Goal: Find specific page/section: Find specific page/section

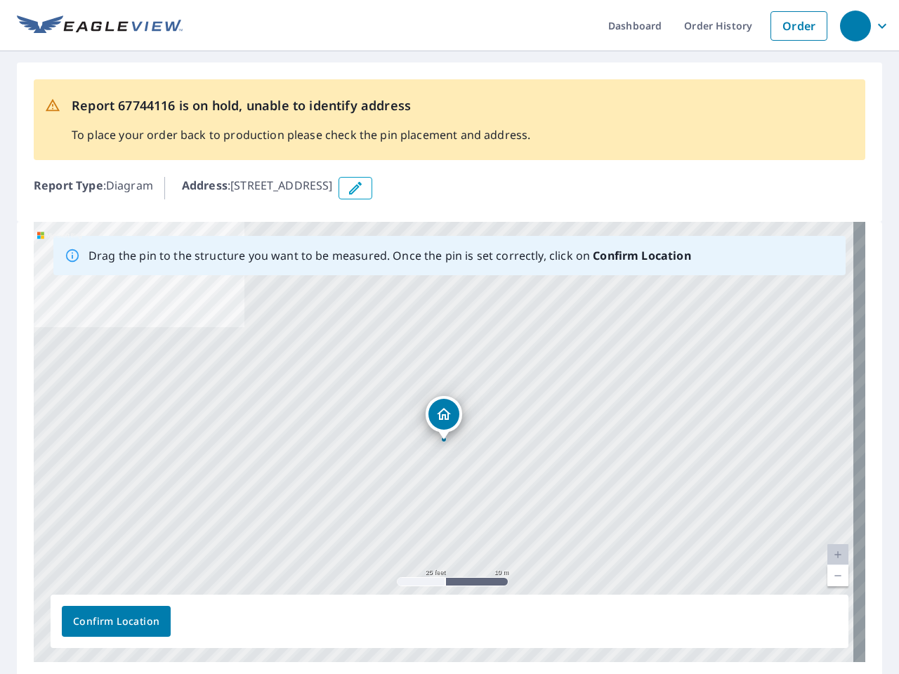
click at [450, 337] on div "[STREET_ADDRESS]" at bounding box center [450, 442] width 832 height 441
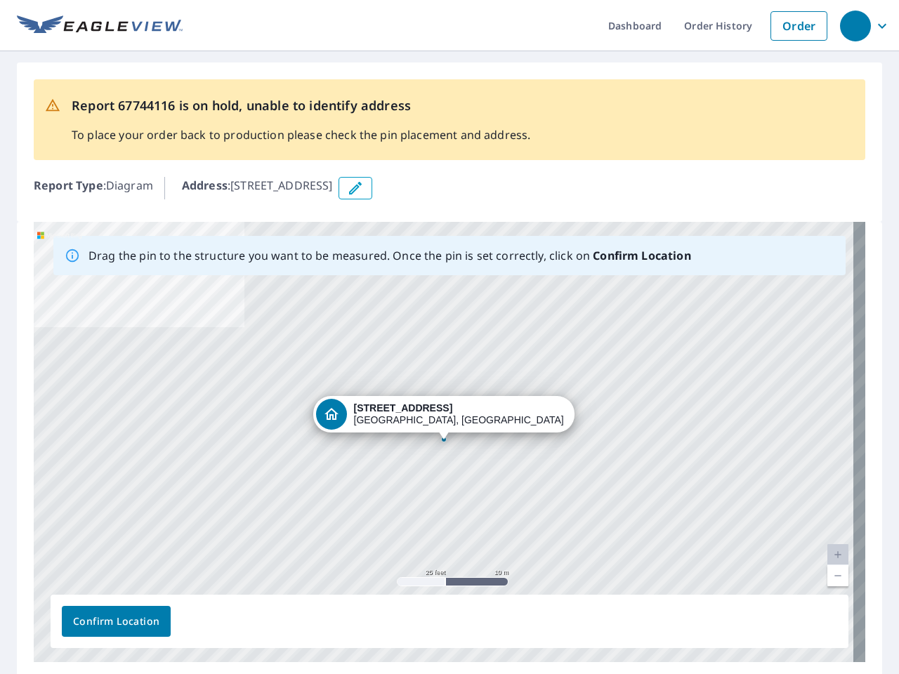
click at [855, 25] on div "button" at bounding box center [855, 26] width 31 height 31
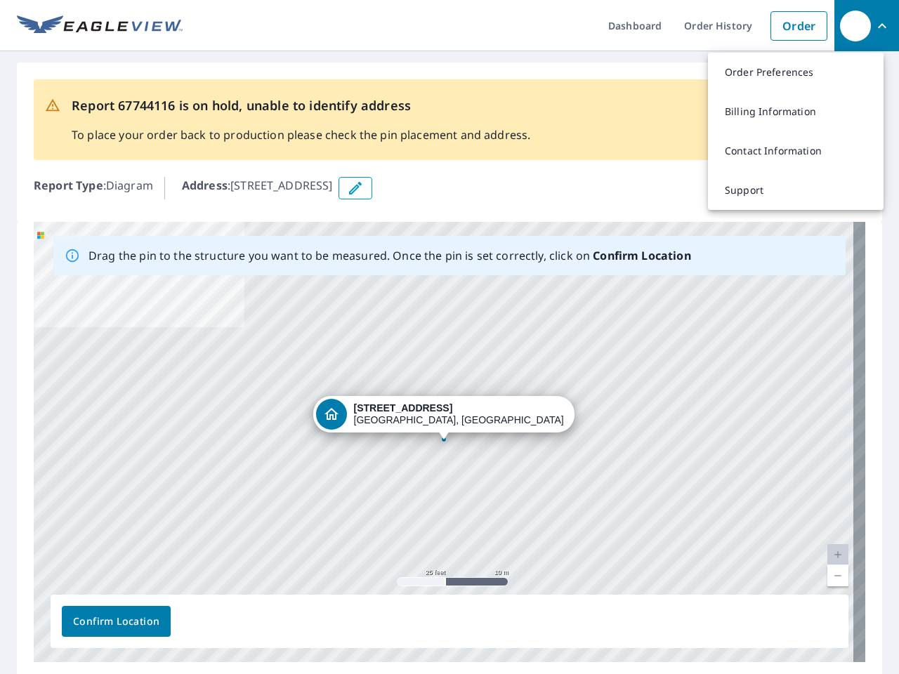
click at [364, 188] on icon "button" at bounding box center [355, 188] width 17 height 17
click at [443, 442] on div "[STREET_ADDRESS]" at bounding box center [450, 442] width 832 height 441
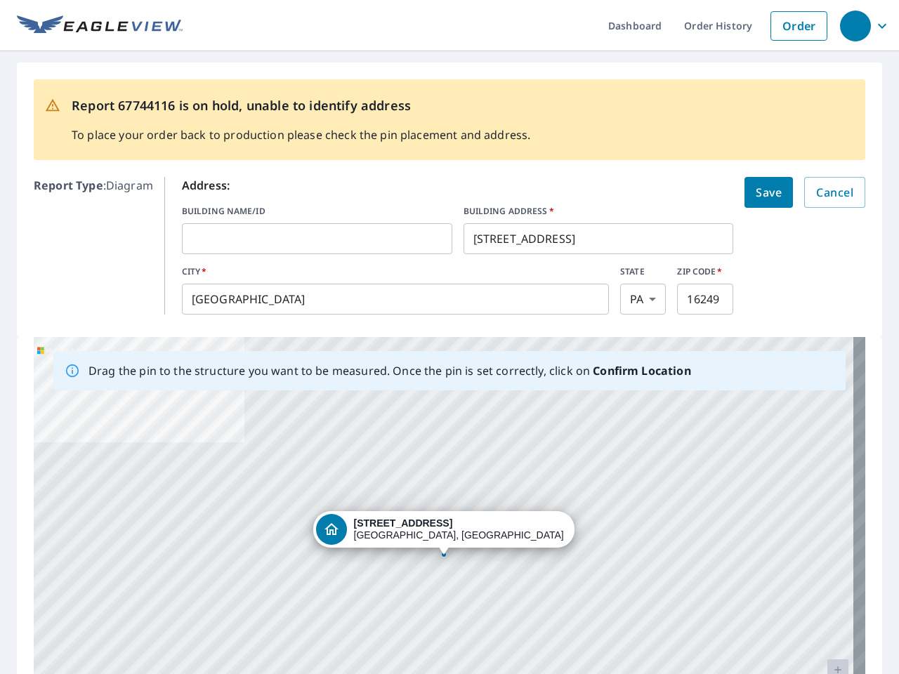
click at [443, 442] on div "[STREET_ADDRESS]" at bounding box center [450, 557] width 832 height 441
click at [826, 555] on div "[STREET_ADDRESS]" at bounding box center [450, 557] width 832 height 441
click at [826, 576] on div "[STREET_ADDRESS]" at bounding box center [450, 557] width 832 height 441
click at [116, 622] on div "[STREET_ADDRESS]" at bounding box center [450, 557] width 832 height 441
